Goal: Task Accomplishment & Management: Use online tool/utility

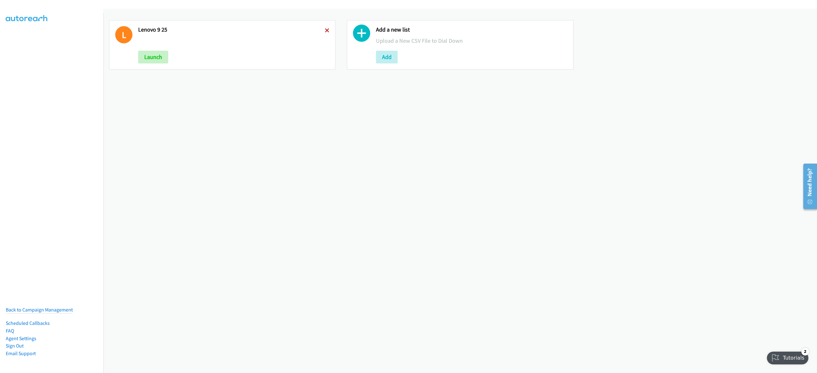
click at [325, 30] on icon at bounding box center [327, 31] width 4 height 4
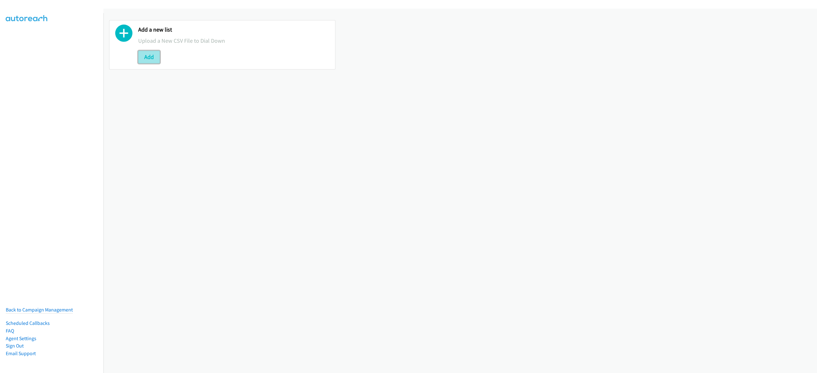
click at [153, 58] on button "Add" at bounding box center [149, 57] width 22 height 13
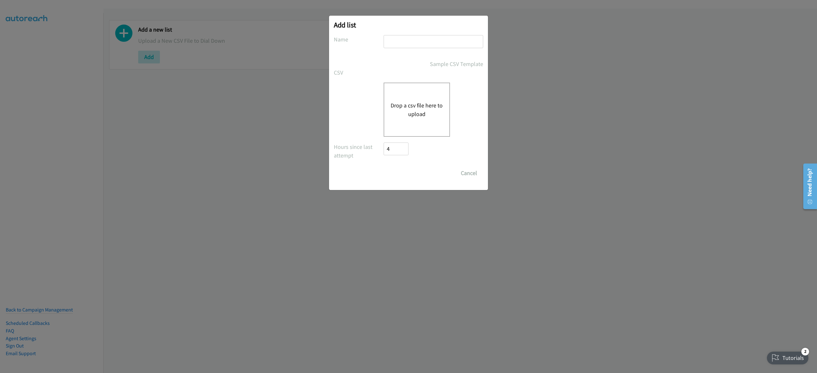
click at [397, 44] on input "text" at bounding box center [433, 41] width 100 height 13
type input "lenovo 9-26"
click at [413, 97] on div "Drop a csv file here to upload" at bounding box center [416, 110] width 66 height 54
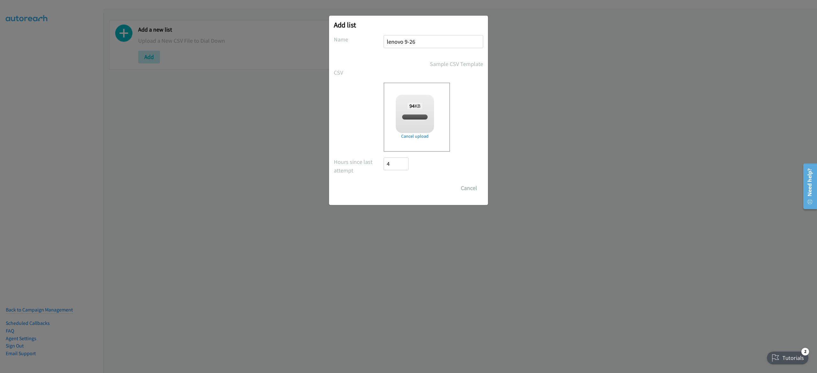
checkbox input "true"
click at [405, 184] on input "Save List" at bounding box center [399, 188] width 33 height 13
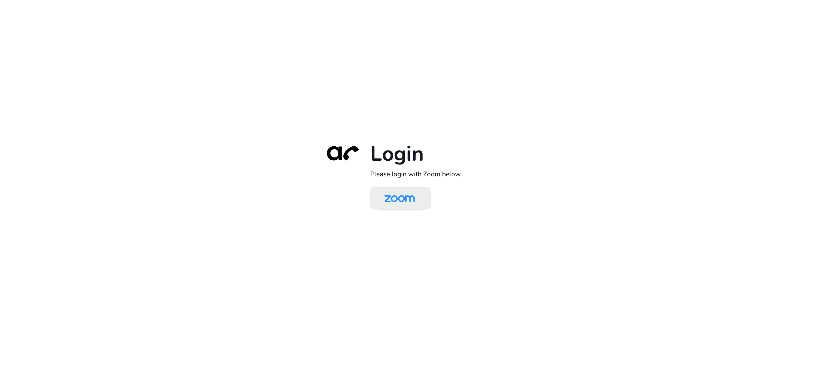
click at [404, 192] on img at bounding box center [399, 199] width 44 height 21
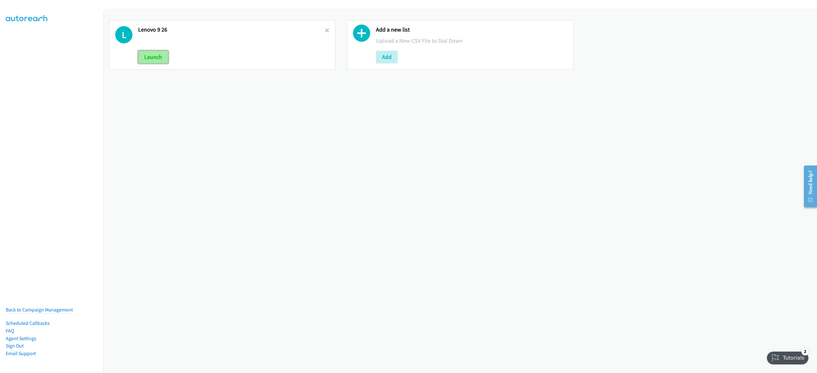
click at [148, 54] on button "Launch" at bounding box center [153, 57] width 30 height 13
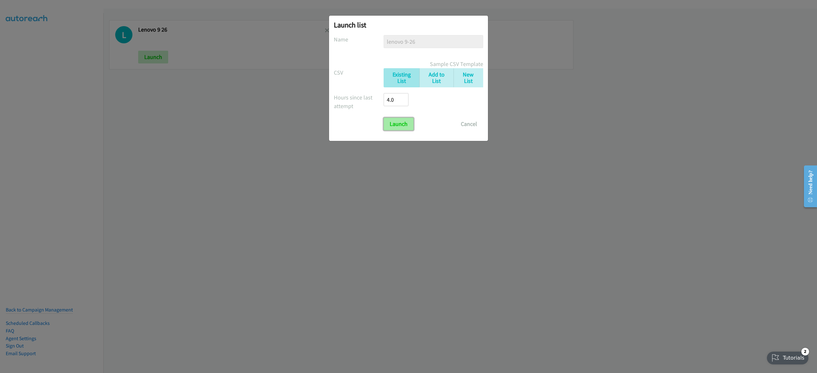
click at [410, 122] on input "Launch" at bounding box center [398, 124] width 30 height 13
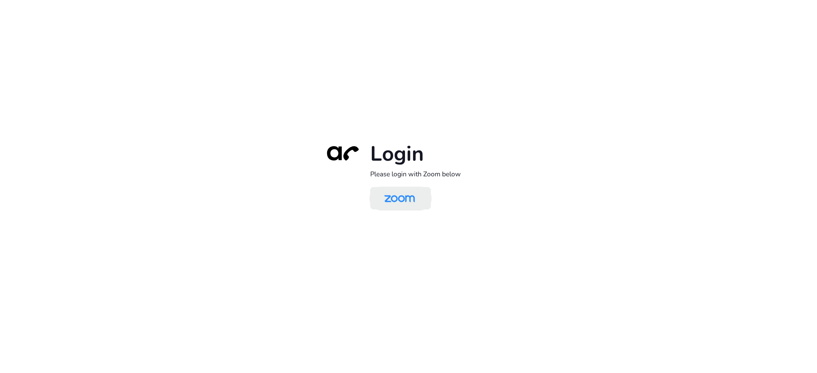
click at [413, 201] on img at bounding box center [399, 199] width 44 height 21
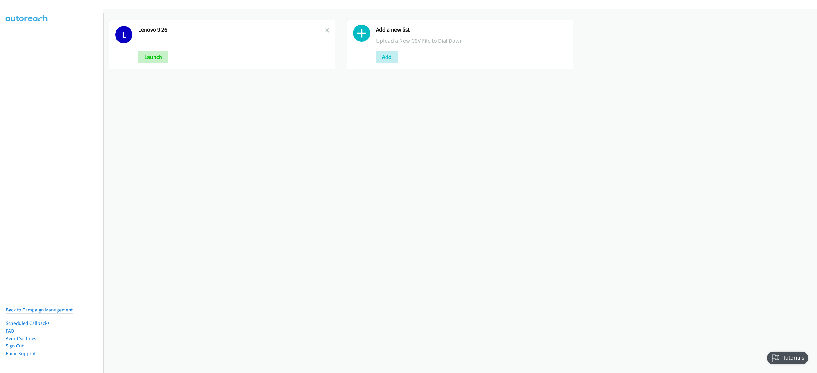
click at [325, 27] on link at bounding box center [327, 30] width 4 height 7
click at [150, 53] on button "Add" at bounding box center [149, 57] width 22 height 13
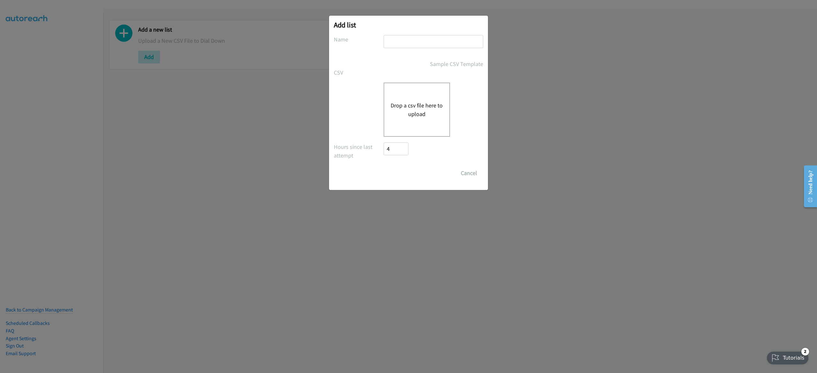
click at [405, 98] on div "Drop a csv file here to upload" at bounding box center [416, 110] width 66 height 54
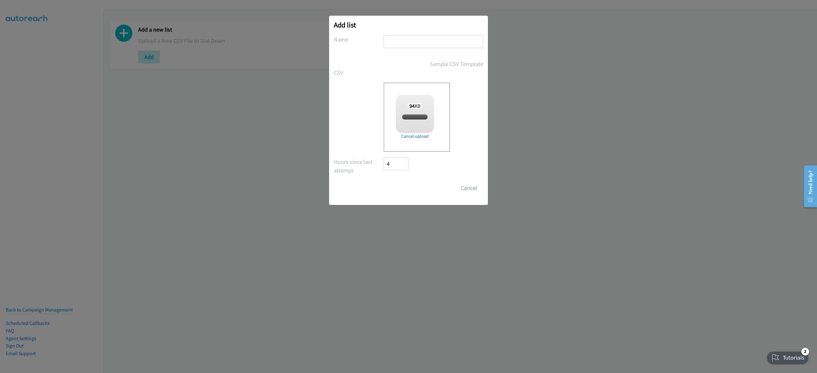
checkbox input "true"
click at [401, 42] on input "text" at bounding box center [433, 41] width 100 height 13
type input "lenovo 9-26"
click at [405, 185] on input "Save List" at bounding box center [399, 188] width 33 height 13
